Goal: Task Accomplishment & Management: Manage account settings

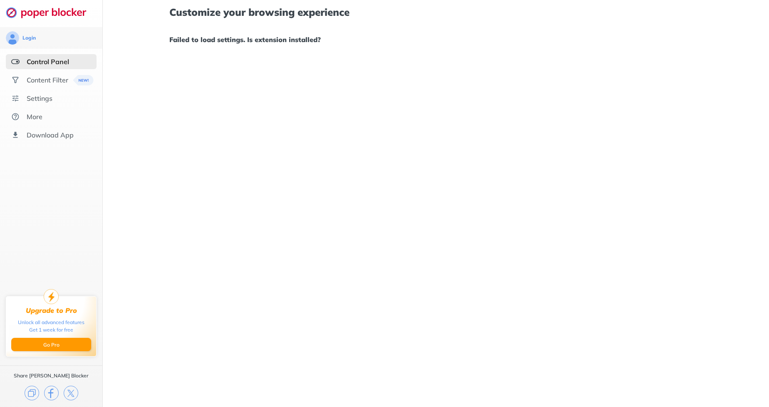
click at [17, 61] on img at bounding box center [15, 61] width 8 height 8
click at [40, 77] on div "Content Filter" at bounding box center [48, 80] width 42 height 8
click at [79, 80] on div at bounding box center [384, 203] width 769 height 407
click at [79, 79] on div at bounding box center [384, 203] width 769 height 407
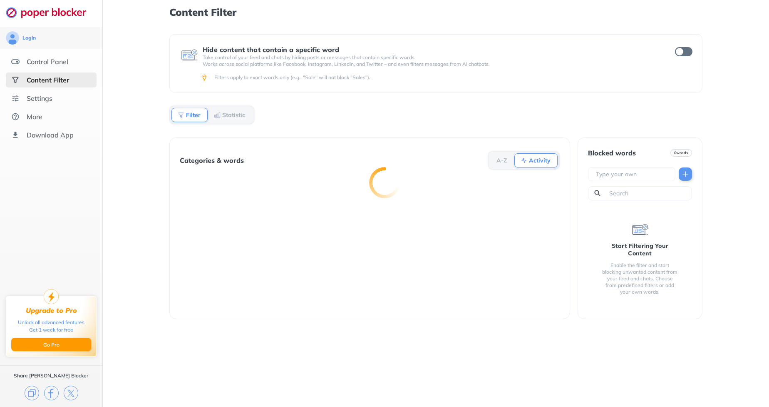
click at [79, 79] on div at bounding box center [384, 203] width 769 height 407
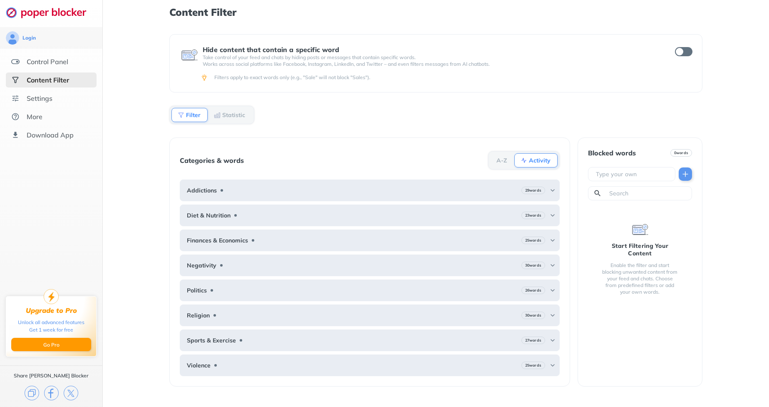
click at [529, 160] on b "Activity" at bounding box center [540, 160] width 22 height 5
click at [541, 153] on div "Activity" at bounding box center [535, 160] width 43 height 14
click at [539, 159] on b "Activity" at bounding box center [540, 160] width 22 height 5
click at [538, 160] on b "Activity" at bounding box center [540, 160] width 22 height 5
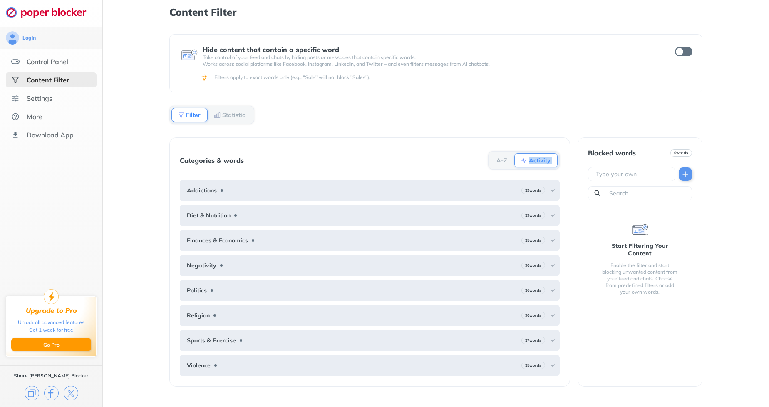
click at [538, 160] on b "Activity" at bounding box center [540, 160] width 22 height 5
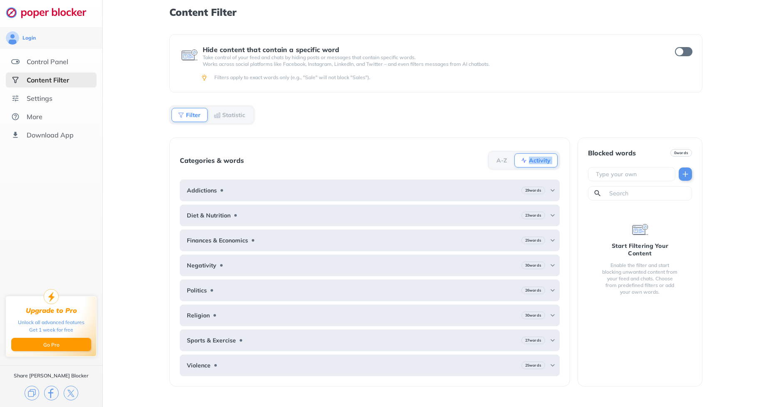
click at [687, 51] on input "checkbox" at bounding box center [683, 51] width 17 height 9
click at [685, 46] on div at bounding box center [681, 50] width 17 height 9
click at [687, 50] on input "checkbox" at bounding box center [683, 51] width 17 height 9
click at [685, 52] on input "checkbox" at bounding box center [683, 51] width 17 height 9
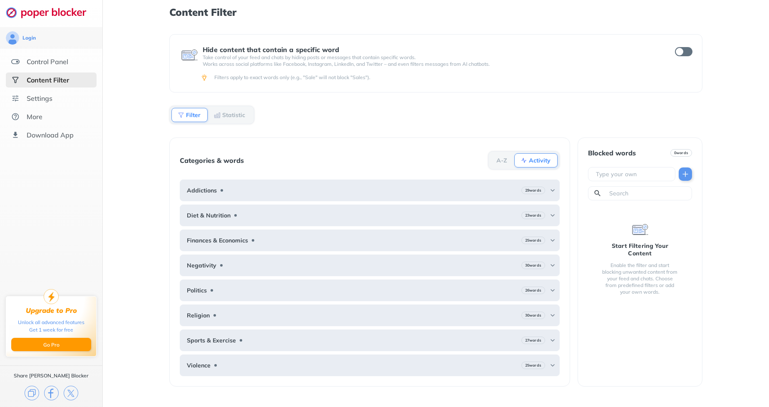
drag, startPoint x: 685, startPoint y: 53, endPoint x: 705, endPoint y: 55, distance: 19.7
click at [705, 55] on div "Content Filter Hide content that contain a specific word Take control of your f…" at bounding box center [436, 203] width 666 height 407
click at [12, 60] on img at bounding box center [15, 61] width 8 height 8
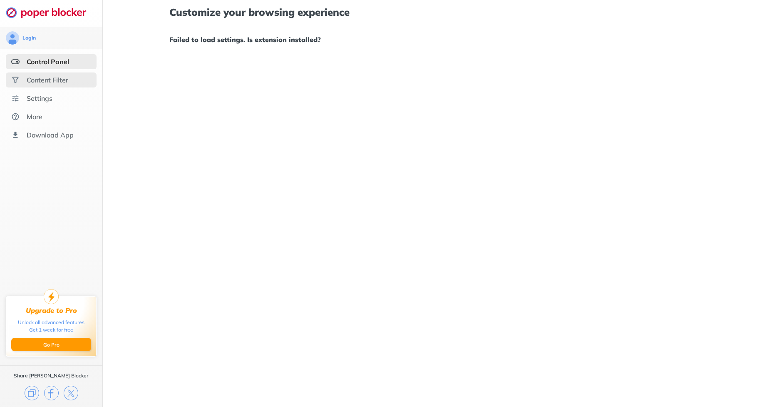
click at [24, 75] on div "Content Filter" at bounding box center [51, 79] width 91 height 15
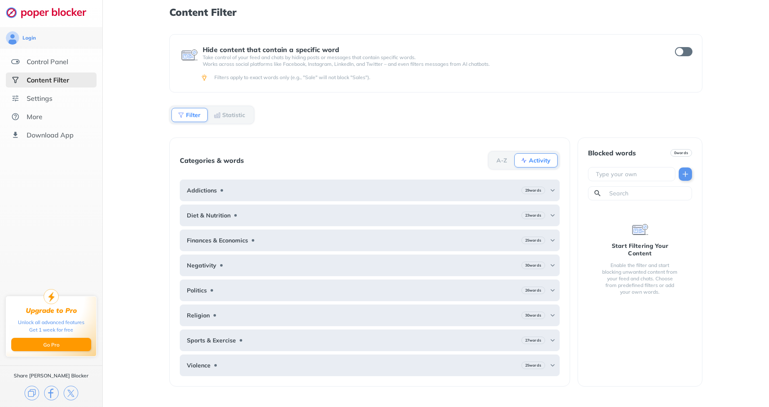
click at [620, 154] on div "Blocked words" at bounding box center [612, 152] width 48 height 7
click at [686, 174] on img at bounding box center [685, 174] width 8 height 8
click at [533, 162] on b "Activity" at bounding box center [540, 160] width 22 height 5
click at [686, 51] on input "checkbox" at bounding box center [683, 51] width 17 height 9
click at [687, 49] on input "checkbox" at bounding box center [683, 51] width 17 height 9
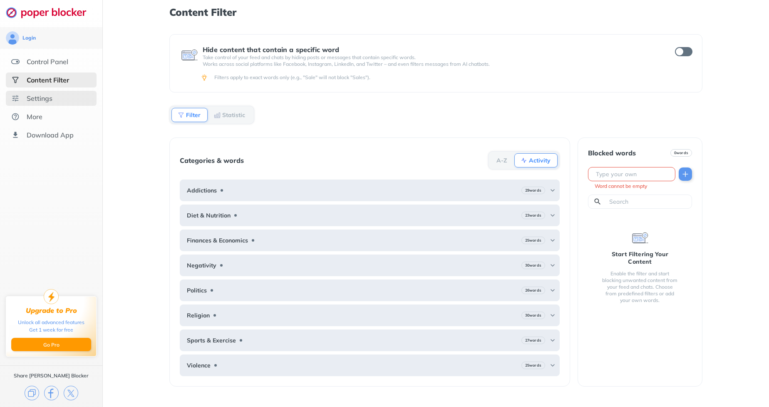
click at [31, 102] on div "Settings" at bounding box center [40, 98] width 26 height 8
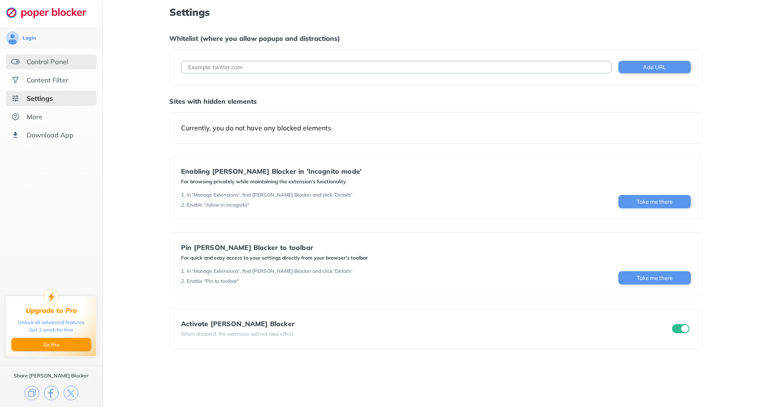
click at [34, 57] on div "Control Panel" at bounding box center [48, 61] width 42 height 8
